Goal: Task Accomplishment & Management: Use online tool/utility

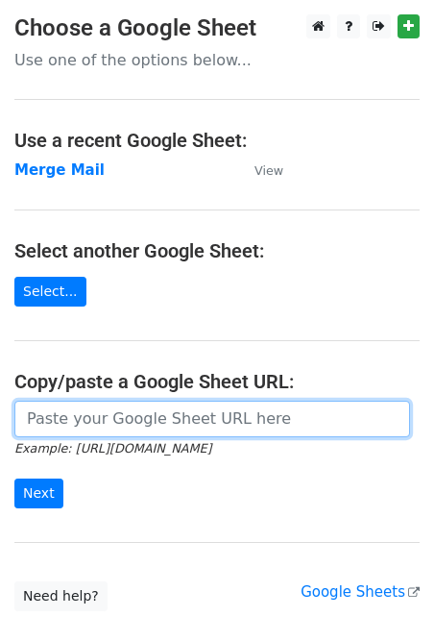
click at [82, 405] on input "url" at bounding box center [212, 419] width 396 height 37
paste input "https://docs.google.com/spreadsheets/d/1Onmt-Y4iQEiz_dbXYOE3T9WNAah4SBHX3WUHUhu…"
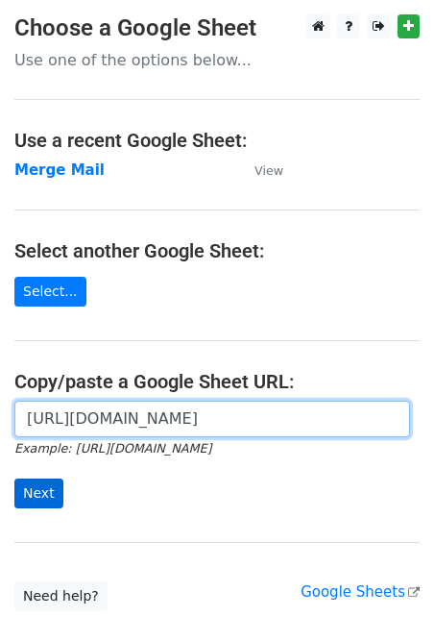
type input "https://docs.google.com/spreadsheets/d/1Onmt-Y4iQEiz_dbXYOE3T9WNAah4SBHX3WUHUhu…"
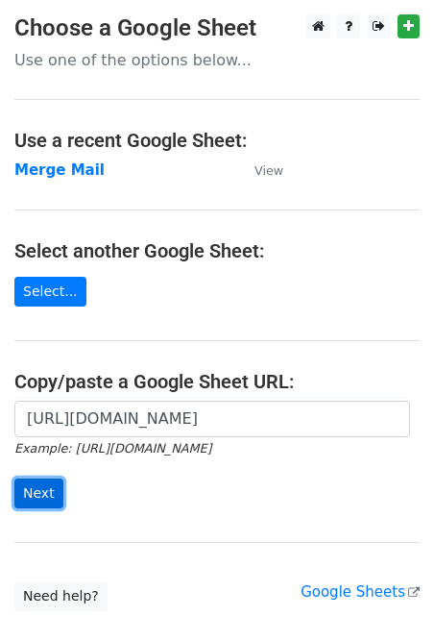
click at [40, 493] on input "Next" at bounding box center [38, 494] width 49 height 30
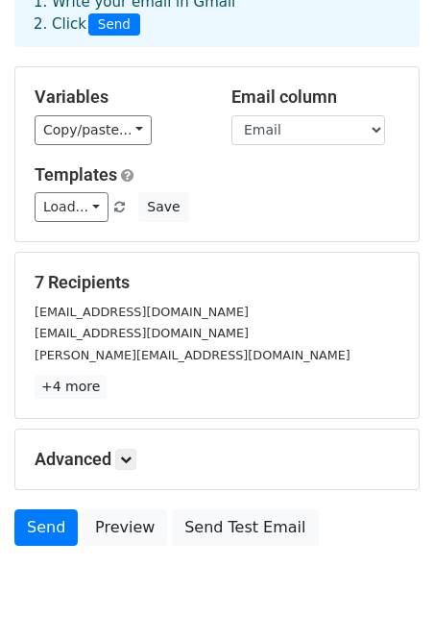
scroll to position [116, 0]
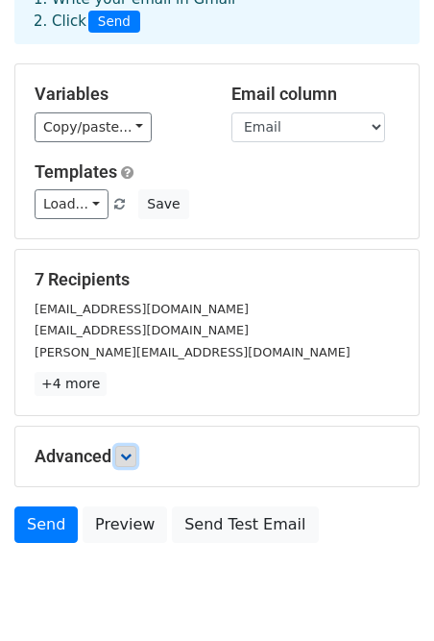
click at [128, 461] on icon at bounding box center [126, 457] width 12 height 12
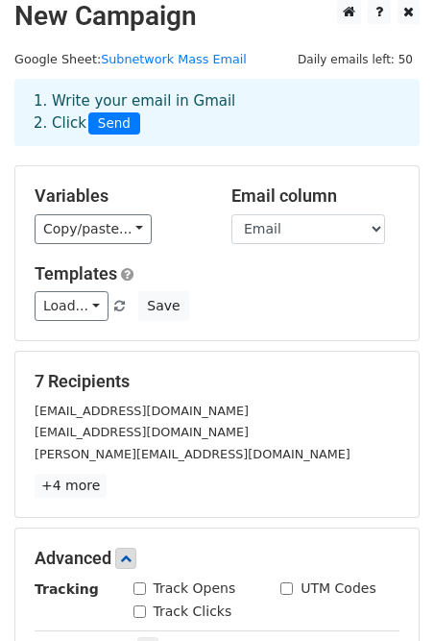
scroll to position [10, 0]
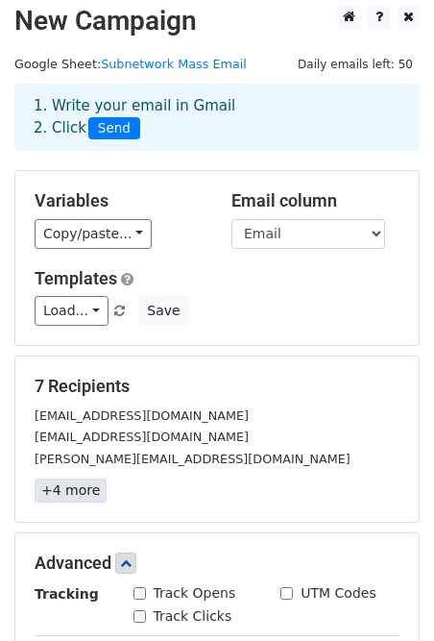
click at [85, 490] on link "+4 more" at bounding box center [71, 491] width 72 height 24
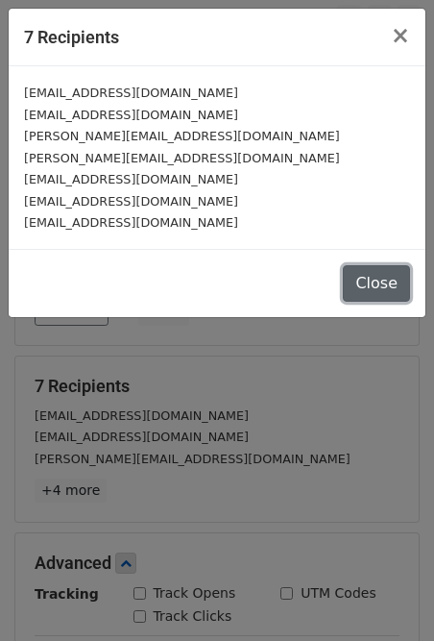
click at [363, 271] on button "Close" at bounding box center [376, 283] width 67 height 37
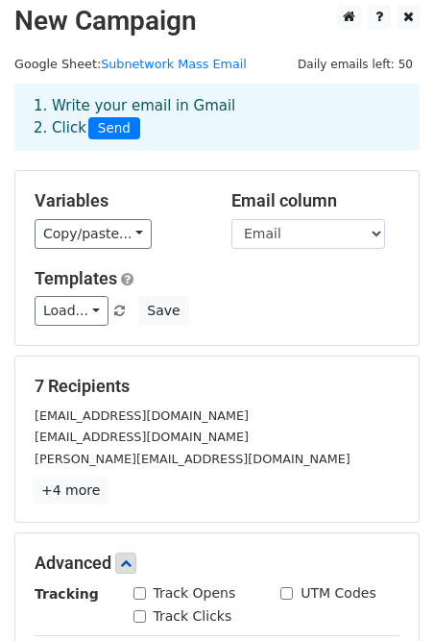
scroll to position [0, 0]
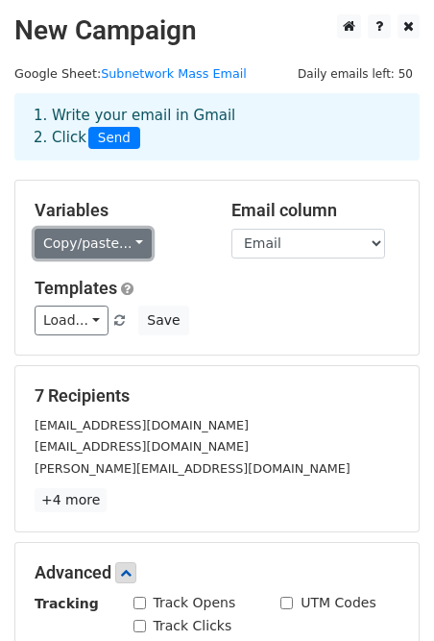
click at [128, 242] on link "Copy/paste..." at bounding box center [93, 244] width 117 height 30
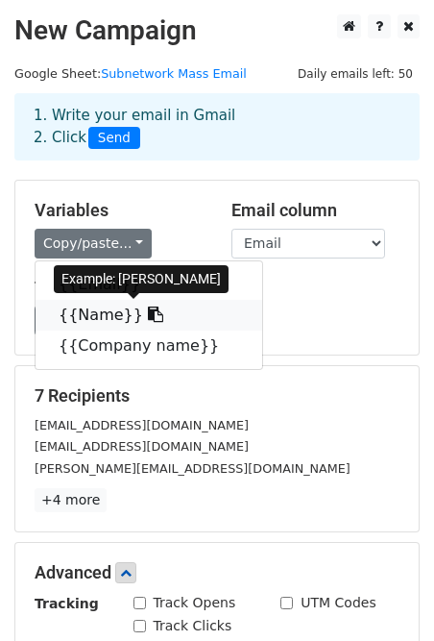
click at [148, 318] on icon at bounding box center [155, 314] width 15 height 15
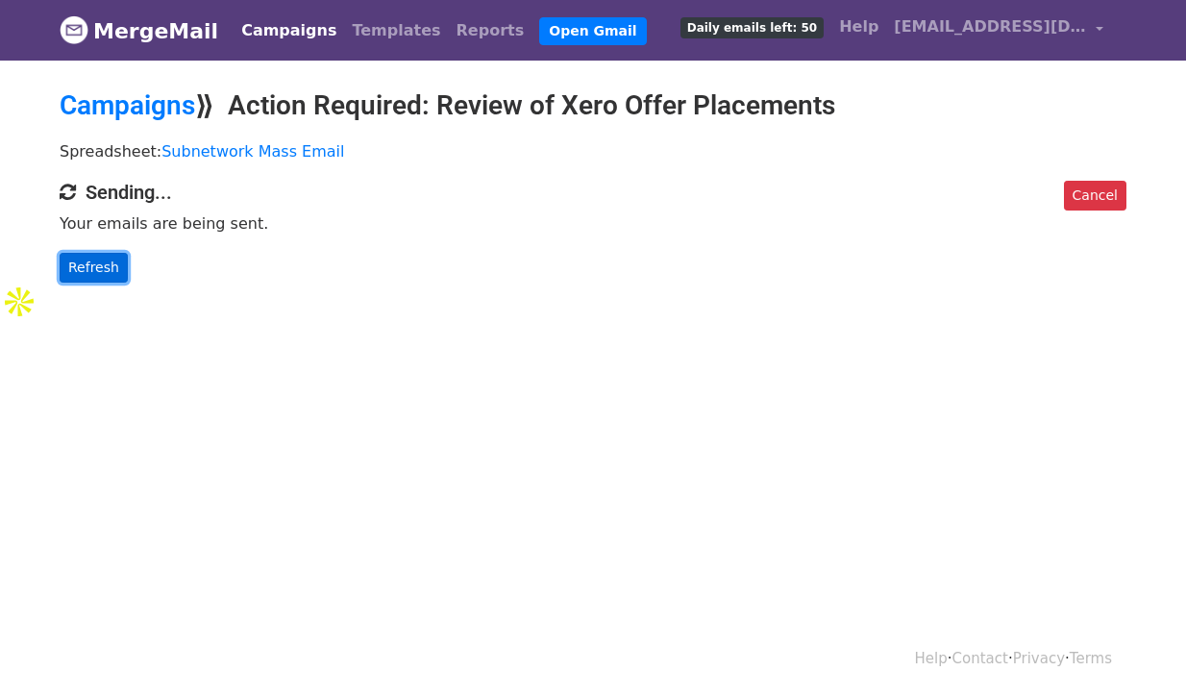
click at [103, 267] on link "Refresh" at bounding box center [94, 268] width 68 height 30
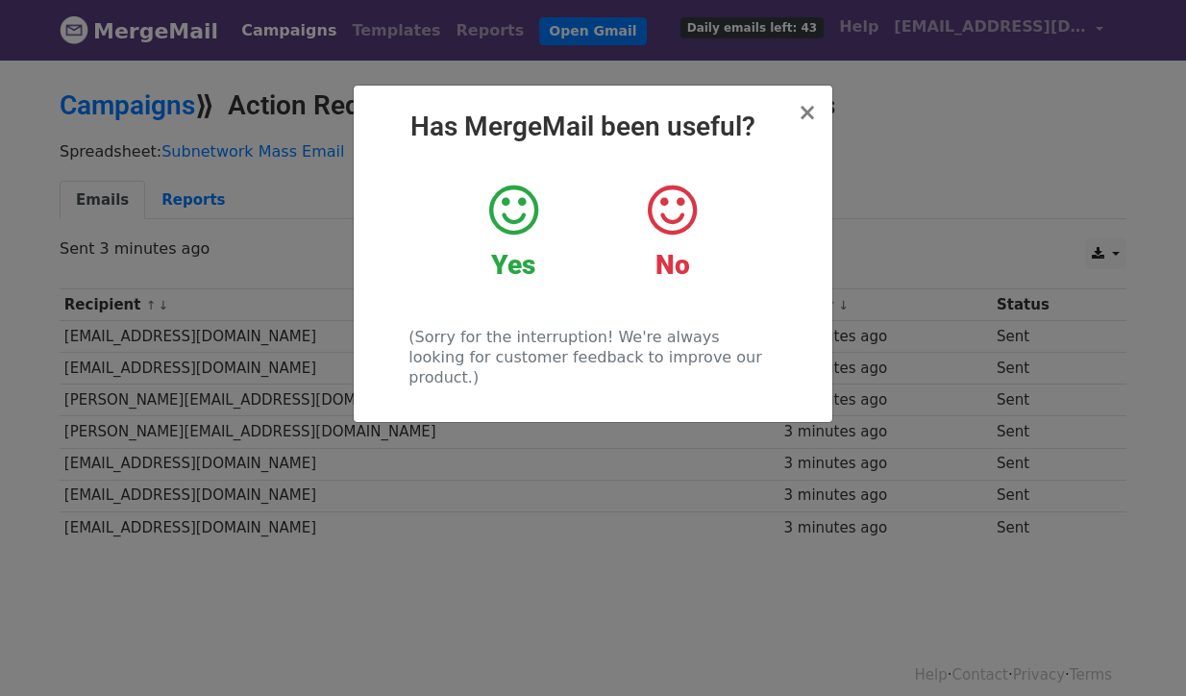
click at [544, 204] on div "Yes" at bounding box center [514, 232] width 130 height 100
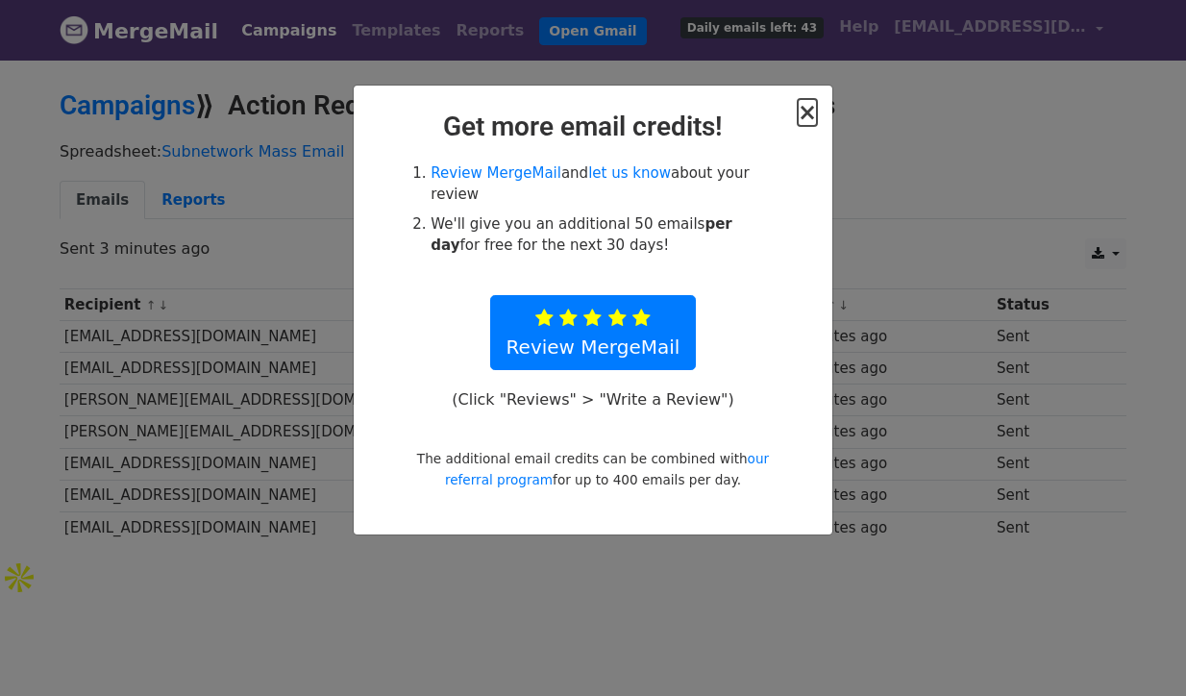
click at [815, 119] on span "×" at bounding box center [807, 112] width 19 height 27
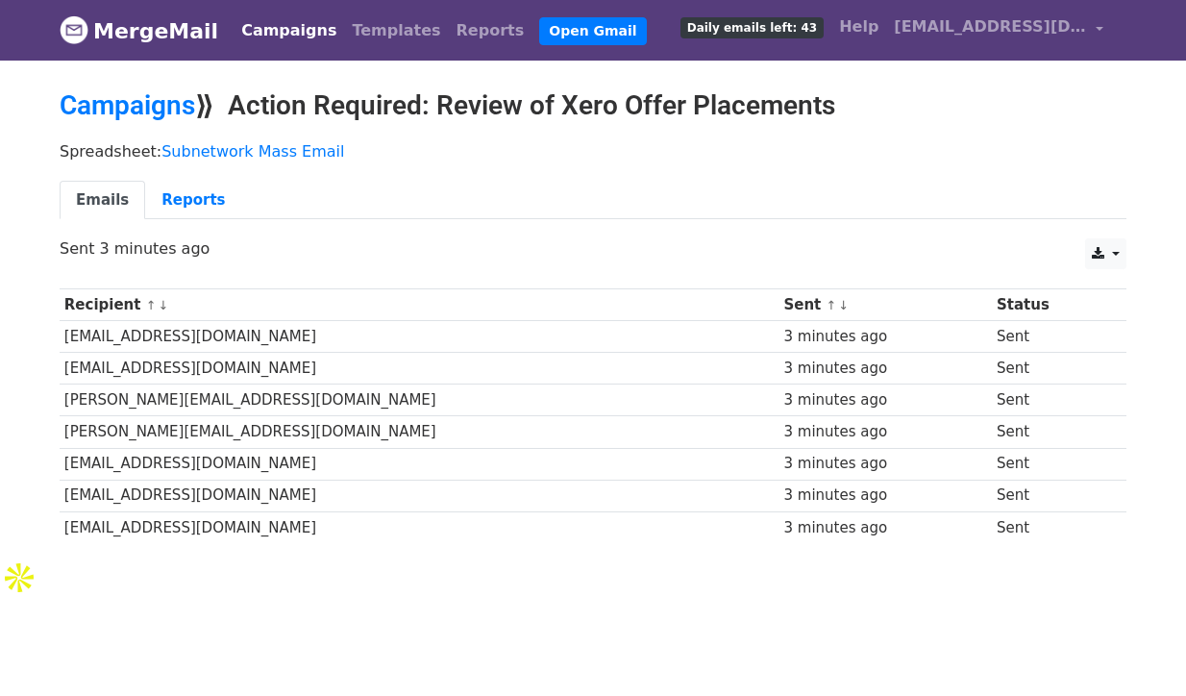
click at [184, 218] on div "Emails Reports" at bounding box center [592, 205] width 1095 height 49
